Goal: Task Accomplishment & Management: Complete application form

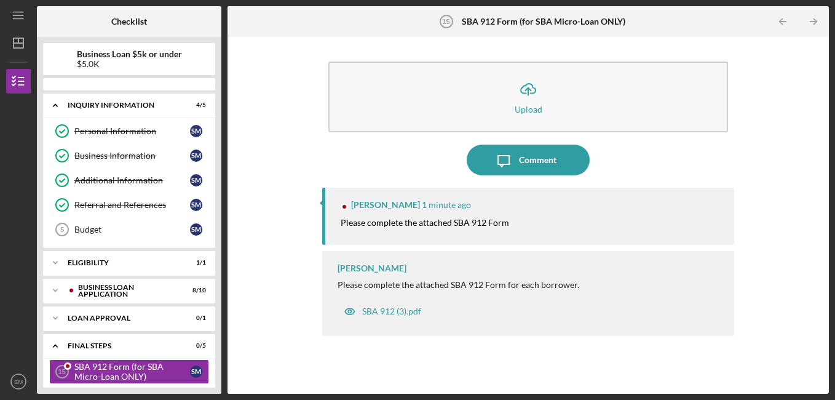
scroll to position [131, 0]
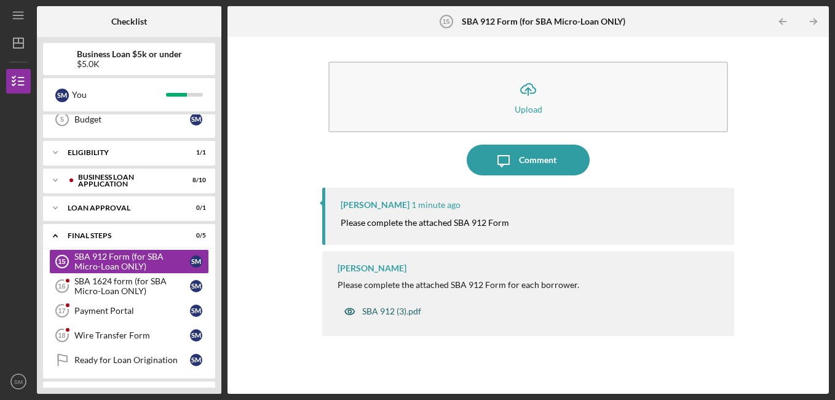
click at [392, 311] on div "SBA 912 (3).pdf" at bounding box center [391, 311] width 59 height 10
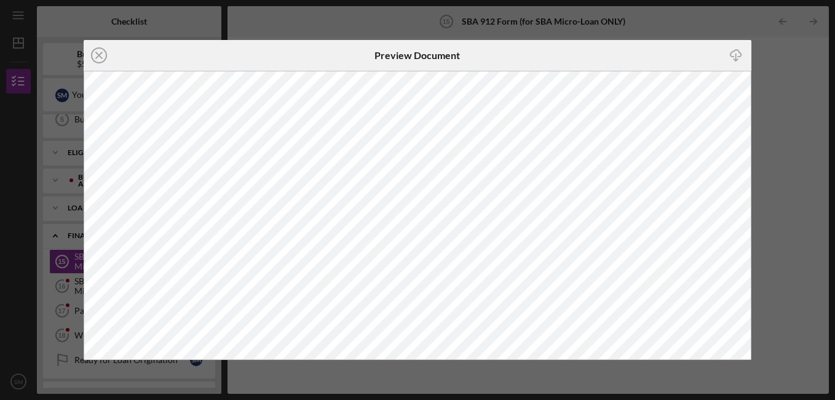
click at [141, 58] on div "Icon/Close" at bounding box center [195, 55] width 223 height 31
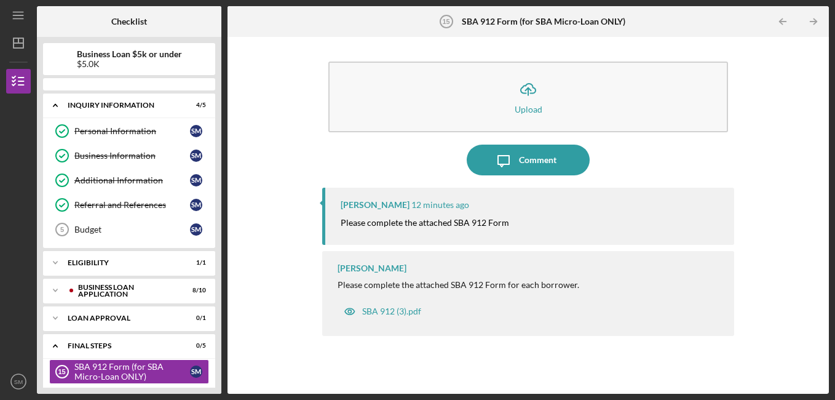
scroll to position [131, 0]
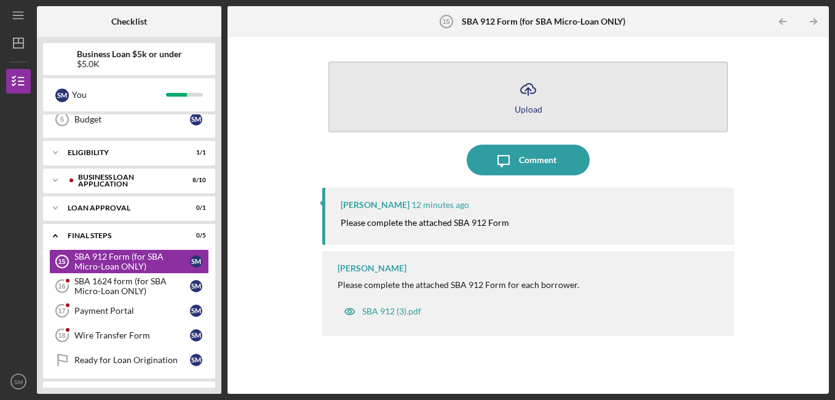
click at [531, 90] on icon "Icon/Upload" at bounding box center [528, 89] width 31 height 31
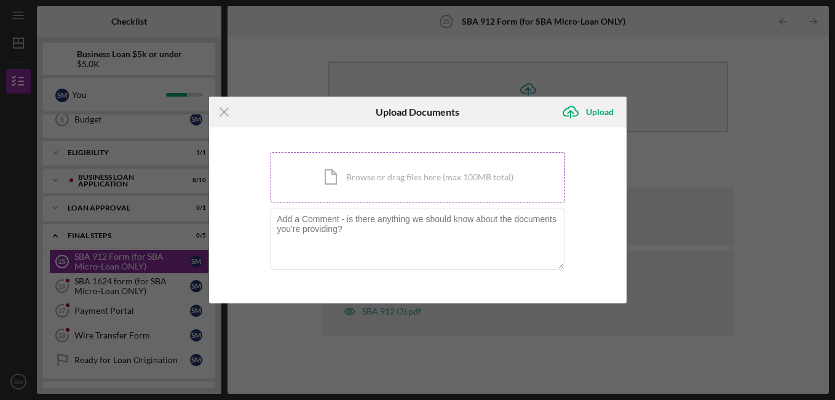
click at [405, 172] on div "Icon/Document Browse or drag files here (max 100MB total) Tap to choose files o…" at bounding box center [418, 177] width 295 height 50
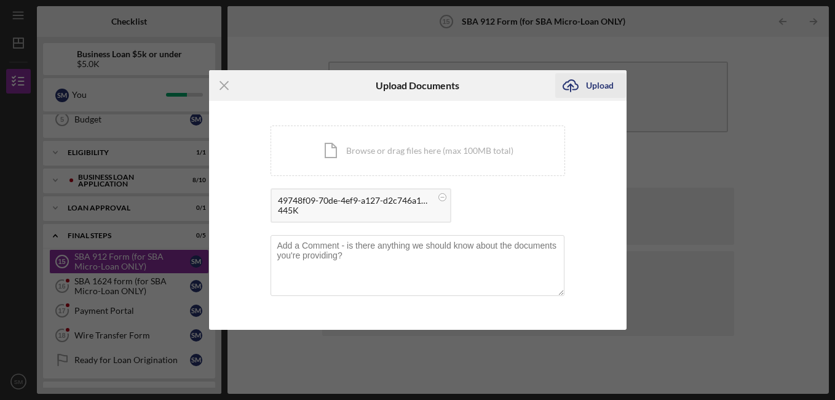
click at [596, 84] on div "Upload" at bounding box center [600, 85] width 28 height 25
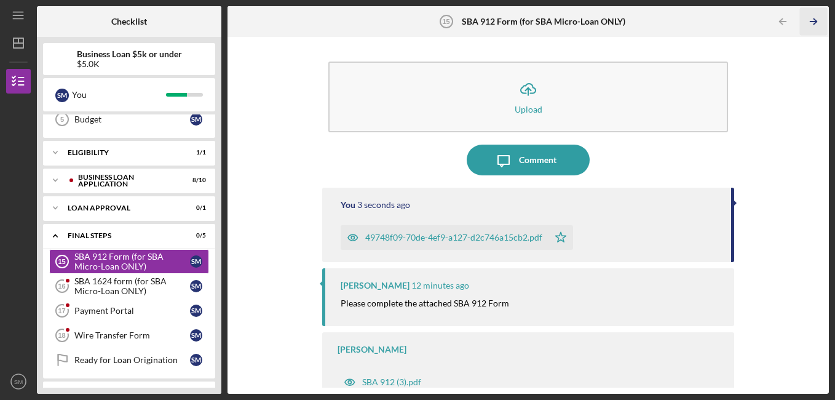
click at [813, 23] on icon "Icon/Table Pagination Arrow" at bounding box center [814, 22] width 28 height 28
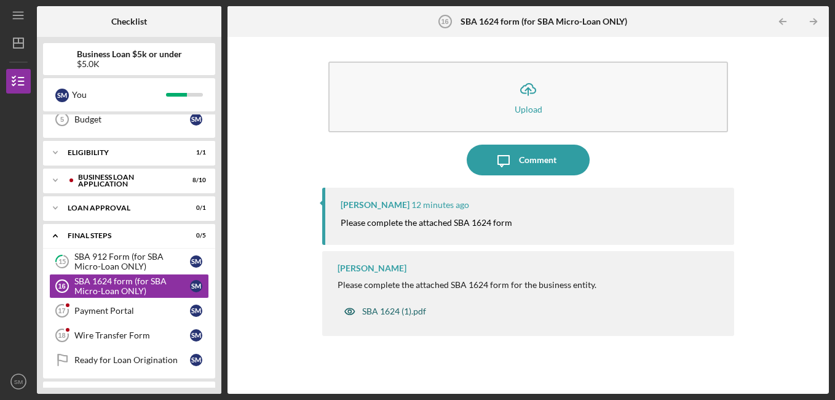
click at [385, 311] on div "SBA 1624 (1).pdf" at bounding box center [394, 311] width 64 height 10
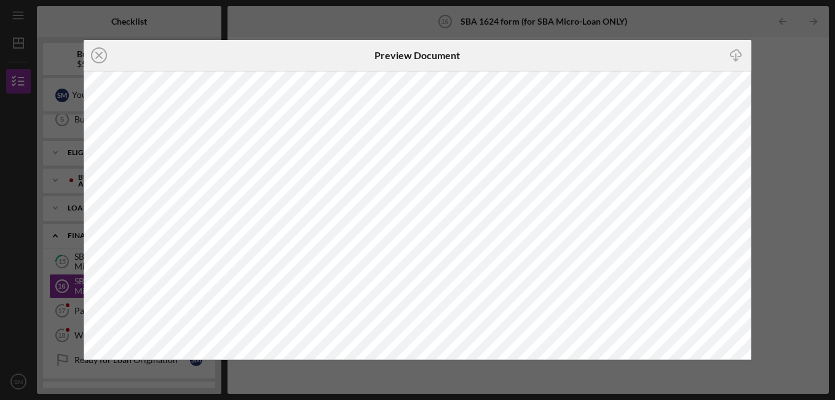
click at [587, 17] on div "Icon/Close Preview Document Icon/Download" at bounding box center [417, 200] width 835 height 400
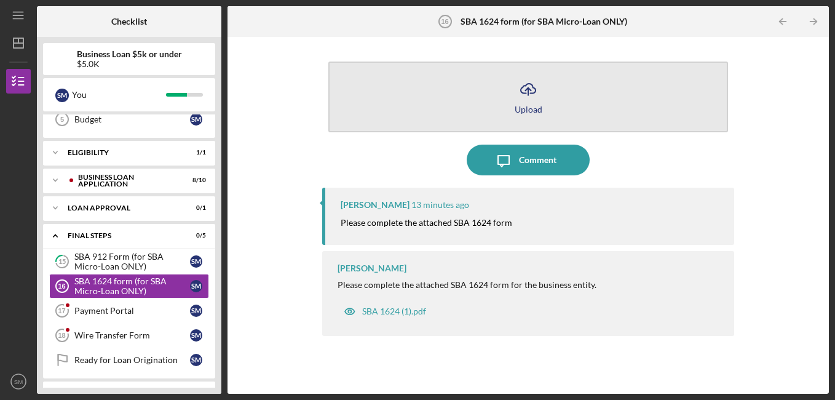
click at [529, 87] on icon "Icon/Upload" at bounding box center [528, 89] width 31 height 31
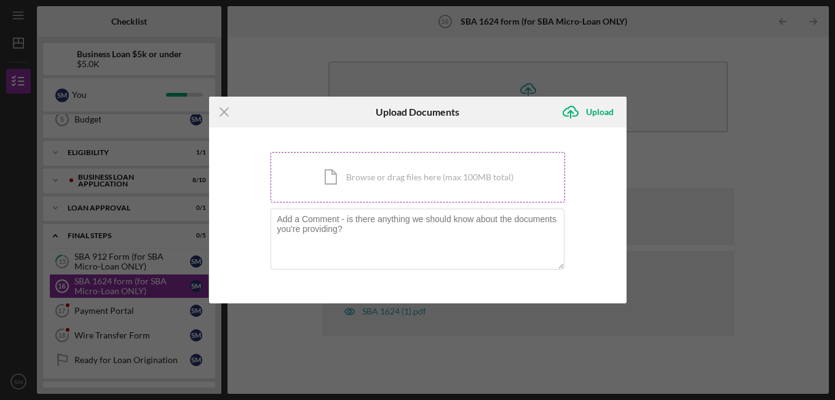
click at [455, 173] on div "Icon/Document Browse or drag files here (max 100MB total) Tap to choose files o…" at bounding box center [418, 177] width 295 height 50
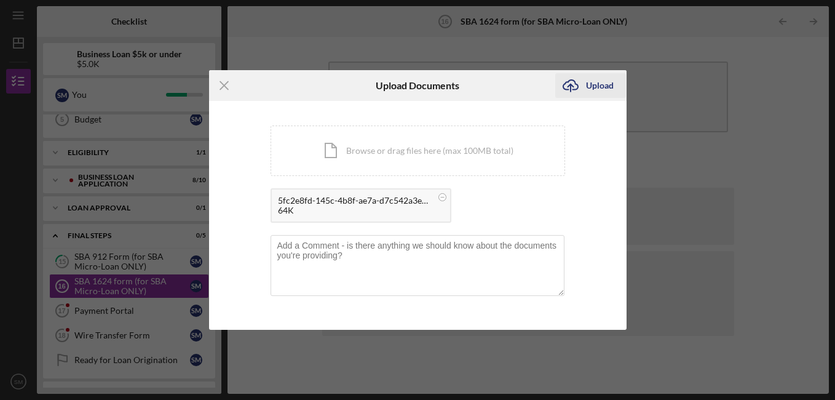
click at [606, 84] on div "Upload" at bounding box center [600, 85] width 28 height 25
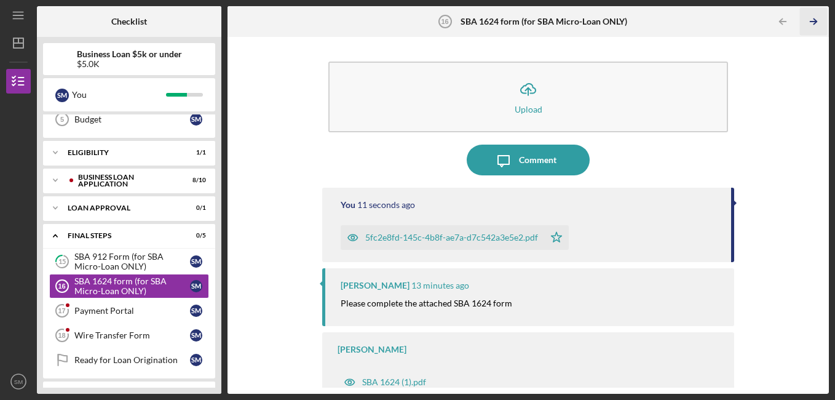
click at [810, 21] on icon "Icon/Table Pagination Arrow" at bounding box center [814, 22] width 28 height 28
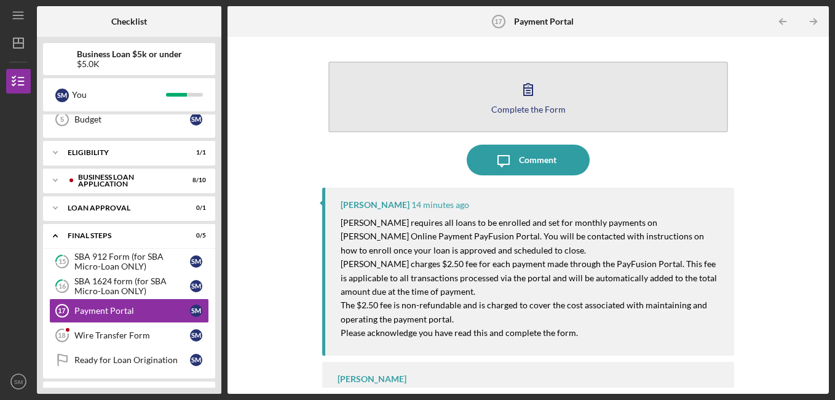
click at [536, 93] on icon "button" at bounding box center [528, 89] width 31 height 31
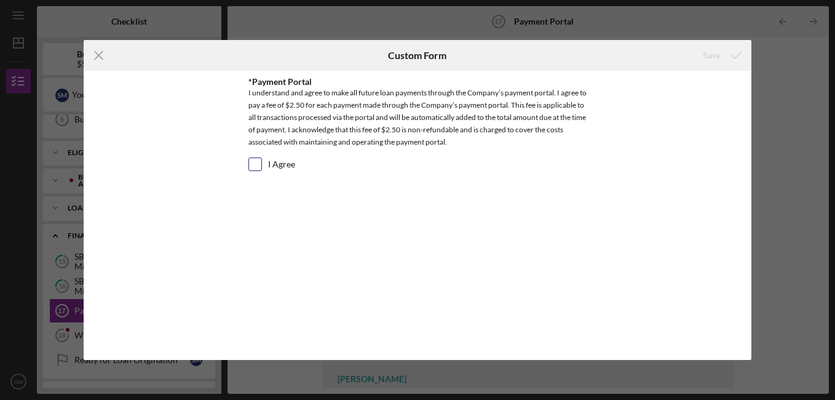
click at [257, 164] on input "I Agree" at bounding box center [255, 164] width 12 height 12
checkbox input "true"
click at [712, 53] on div "Save" at bounding box center [712, 55] width 18 height 25
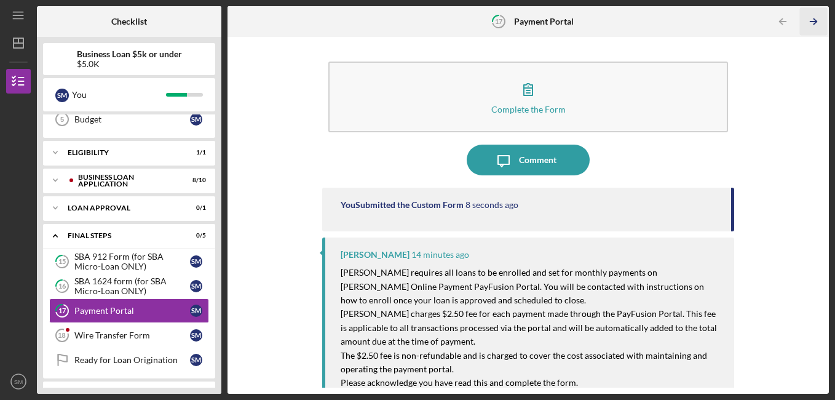
click at [812, 20] on icon "Icon/Table Pagination Arrow" at bounding box center [814, 22] width 28 height 28
